Goal: Information Seeking & Learning: Learn about a topic

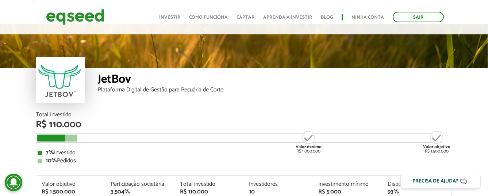
scroll to position [39, 0]
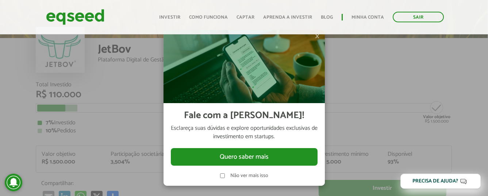
click at [367, 110] on div at bounding box center [244, 98] width 488 height 196
click at [387, 73] on div at bounding box center [244, 98] width 488 height 196
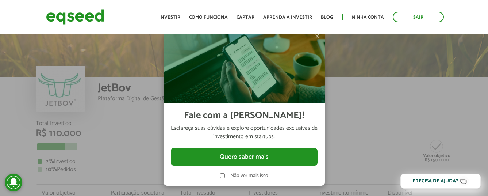
click at [316, 35] on span "×" at bounding box center [317, 36] width 4 height 9
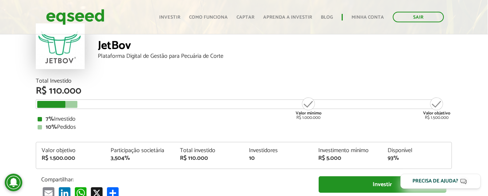
scroll to position [37, 0]
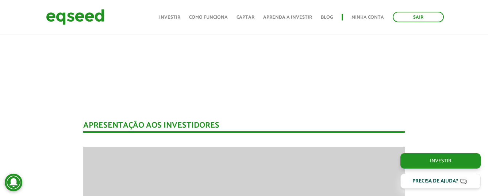
scroll to position [37, 0]
